Goal: Information Seeking & Learning: Find specific fact

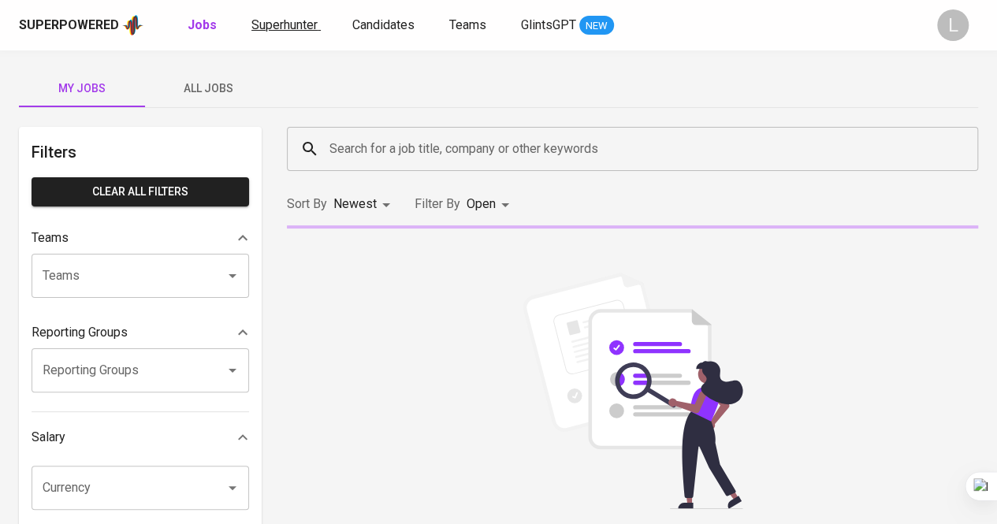
click at [277, 30] on span "Superhunter" at bounding box center [285, 24] width 66 height 15
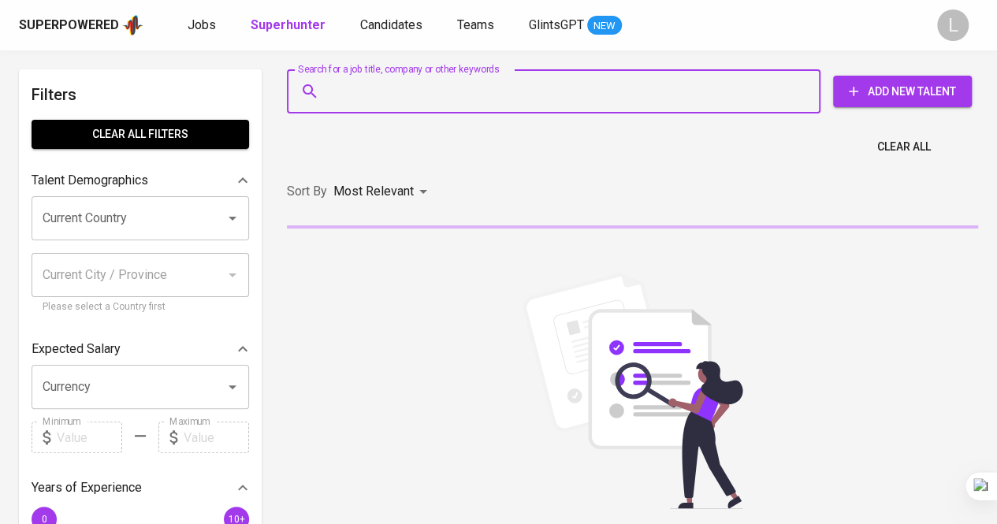
paste input "[EMAIL_ADDRESS][DOMAIN_NAME]"
click at [375, 84] on input "Search for a job title, company or other keywords" at bounding box center [558, 91] width 464 height 30
type input "[EMAIL_ADDRESS][DOMAIN_NAME]"
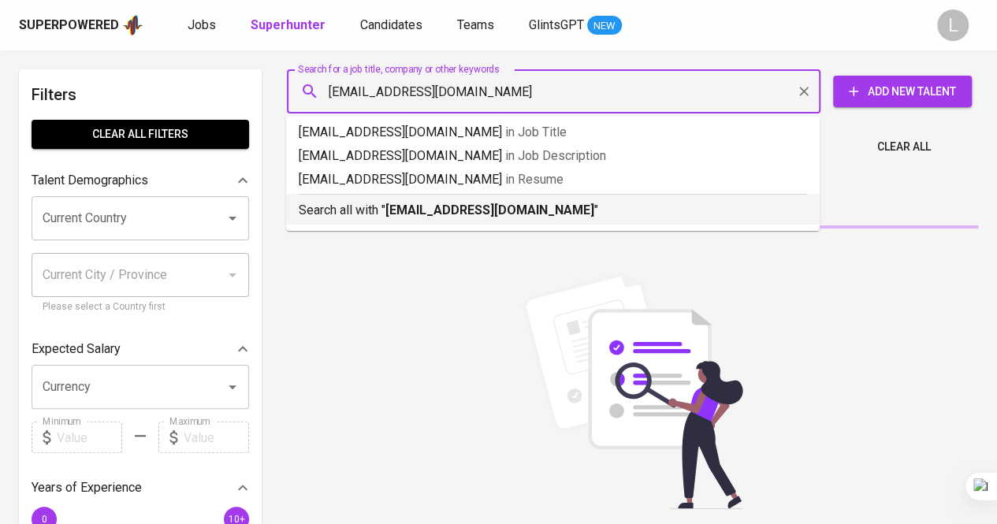
click at [395, 201] on p "Search all with " [EMAIL_ADDRESS][DOMAIN_NAME] "" at bounding box center [553, 210] width 509 height 19
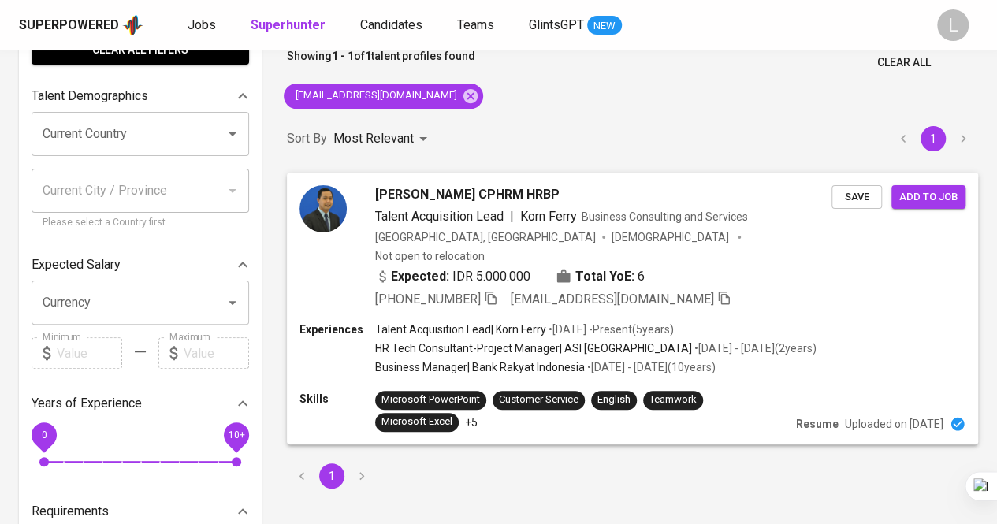
scroll to position [85, 0]
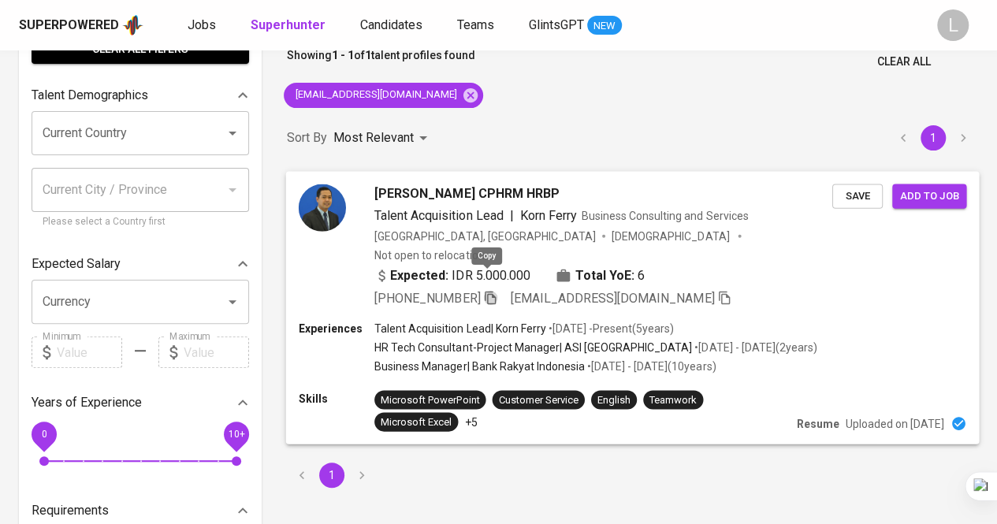
click at [485, 290] on icon "button" at bounding box center [490, 297] width 14 height 14
